Goal: Transaction & Acquisition: Purchase product/service

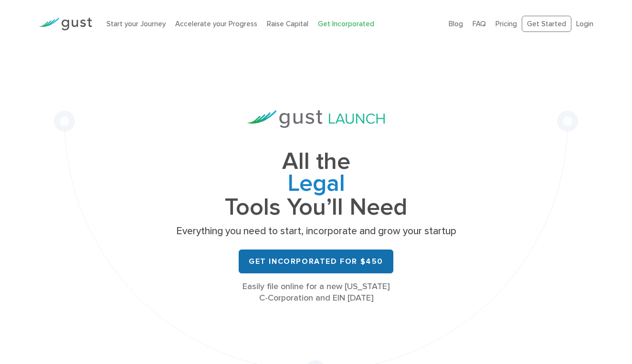
click at [336, 261] on link "Get Incorporated for $450" at bounding box center [316, 262] width 155 height 24
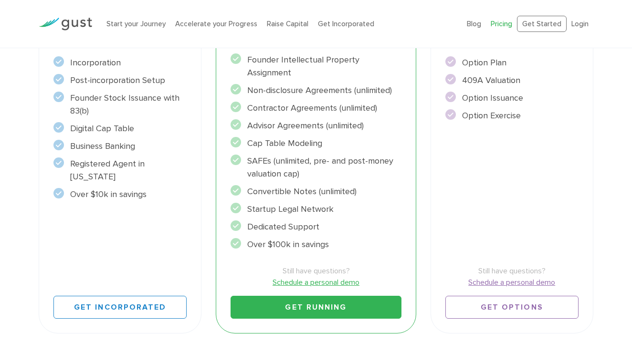
scroll to position [257, 0]
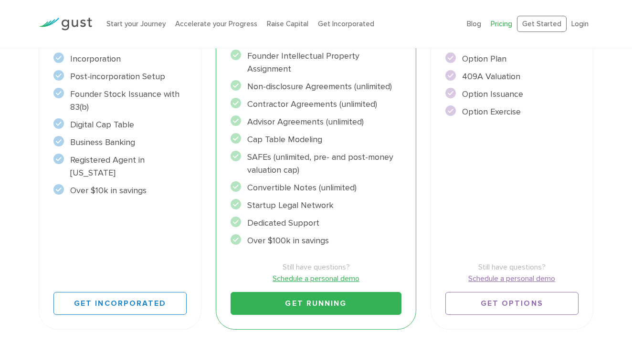
click at [122, 94] on li "Founder Stock Issuance with 83(b)" at bounding box center [119, 101] width 133 height 26
click at [105, 127] on li "Digital Cap Table" at bounding box center [119, 124] width 133 height 13
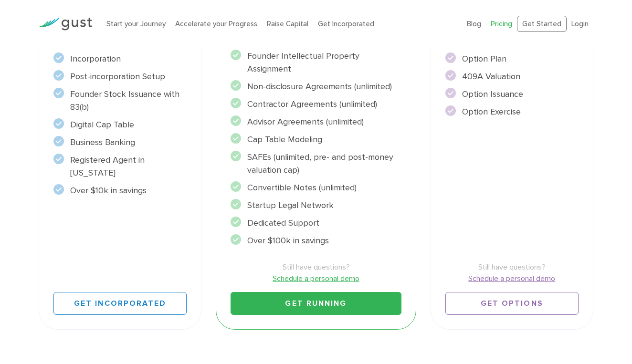
click at [105, 127] on li "Digital Cap Table" at bounding box center [119, 124] width 133 height 13
click at [98, 141] on li "Business Banking" at bounding box center [119, 142] width 133 height 13
click at [102, 157] on li "Registered Agent in [US_STATE]" at bounding box center [119, 167] width 133 height 26
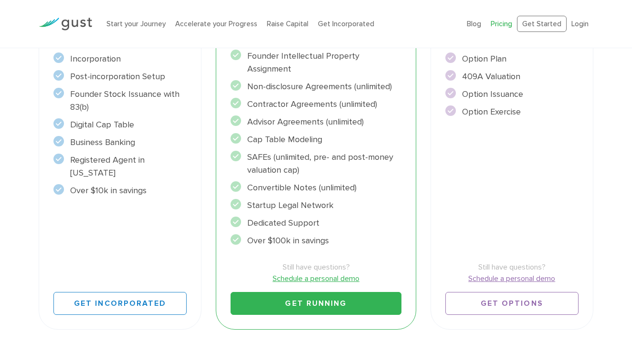
click at [119, 184] on li "Over $10k in savings" at bounding box center [119, 190] width 133 height 13
click at [118, 221] on div "Start Incorporate in 2 Minutes Everything you need to START your company. $450 …" at bounding box center [120, 128] width 163 height 404
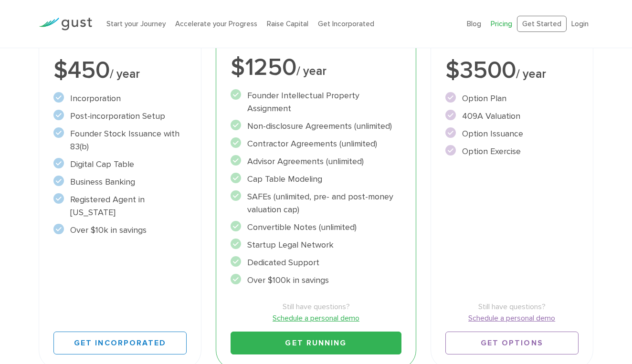
scroll to position [243, 0]
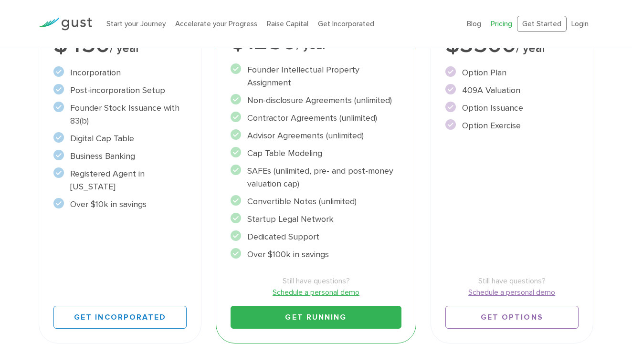
click at [290, 170] on li "SAFEs (unlimited, pre- and post-money valuation cap)" at bounding box center [316, 178] width 170 height 26
click at [189, 225] on div "Start Incorporate in 2 Minutes Everything you need to START your company. $450 …" at bounding box center [120, 142] width 163 height 404
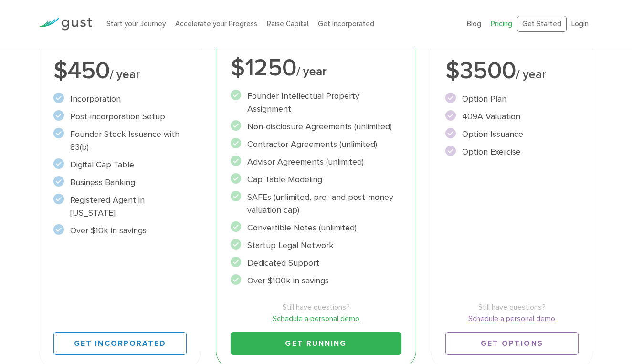
scroll to position [217, 0]
click at [101, 263] on div "Start Incorporate in 2 Minutes Everything you need to START your company. $450 …" at bounding box center [120, 168] width 163 height 404
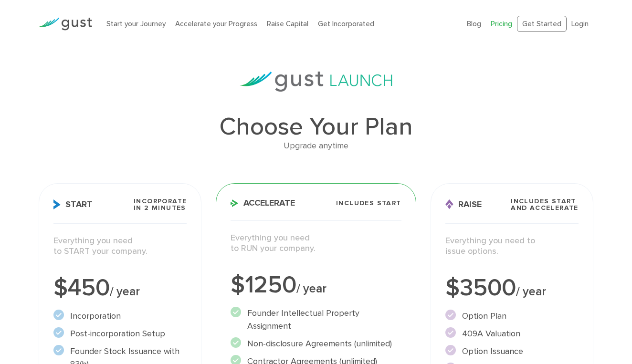
scroll to position [0, 0]
